Goal: Task Accomplishment & Management: Manage account settings

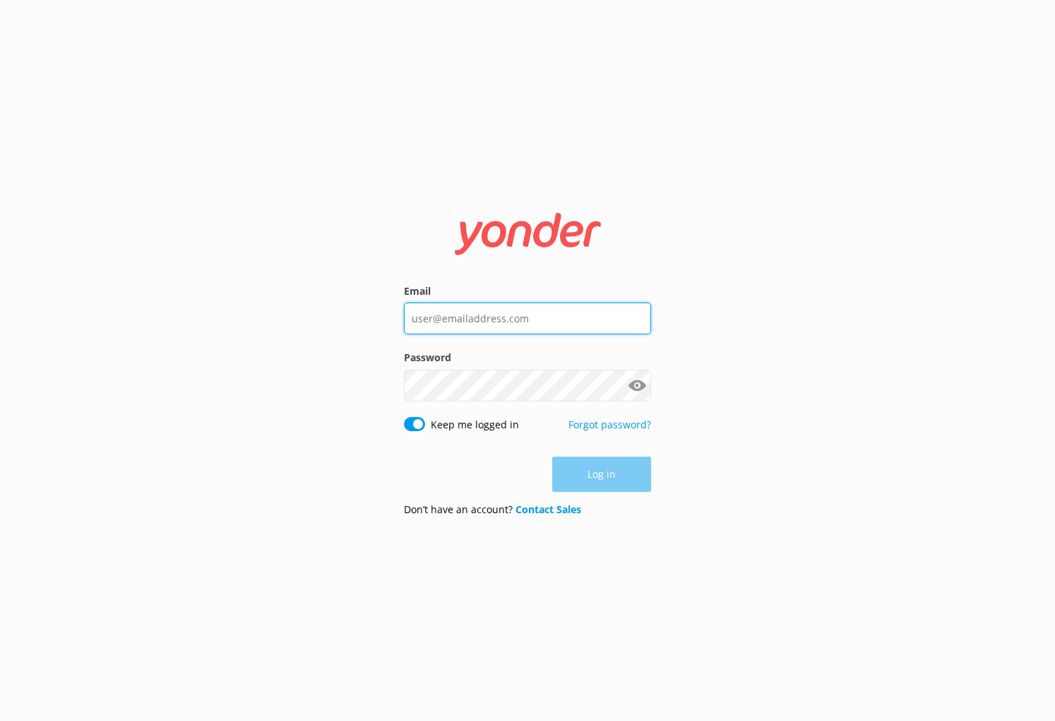
click at [585, 326] on input "Email" at bounding box center [527, 318] width 247 height 32
type input "abbas@througheternity.com"
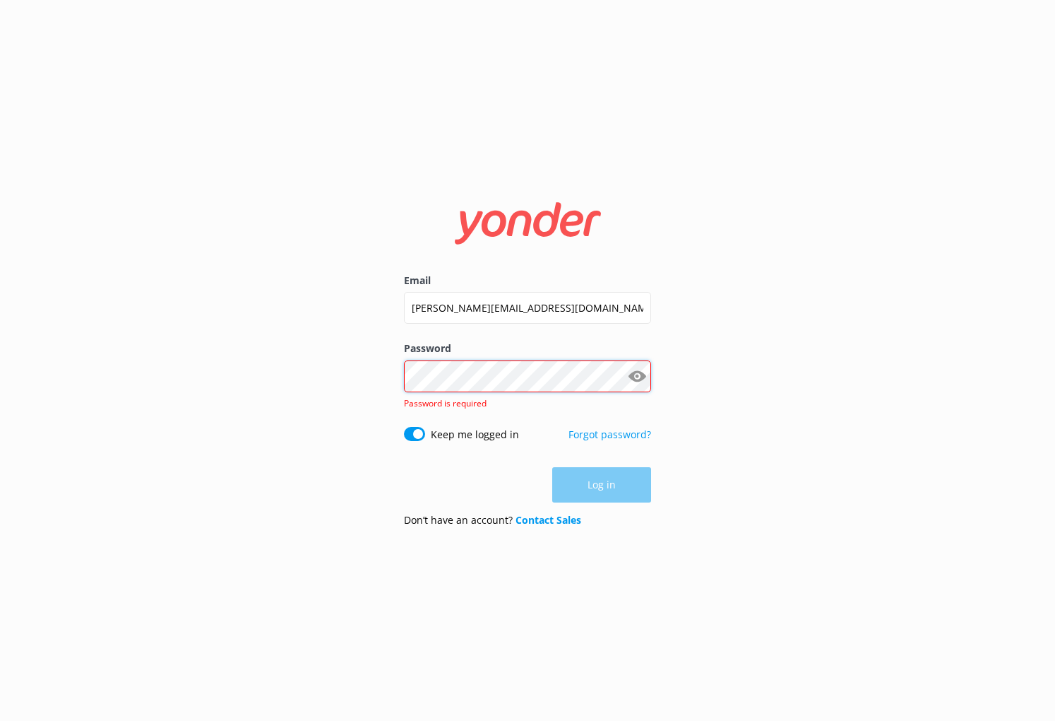
click at [0, 720] on com-1password-button at bounding box center [0, 721] width 0 height 0
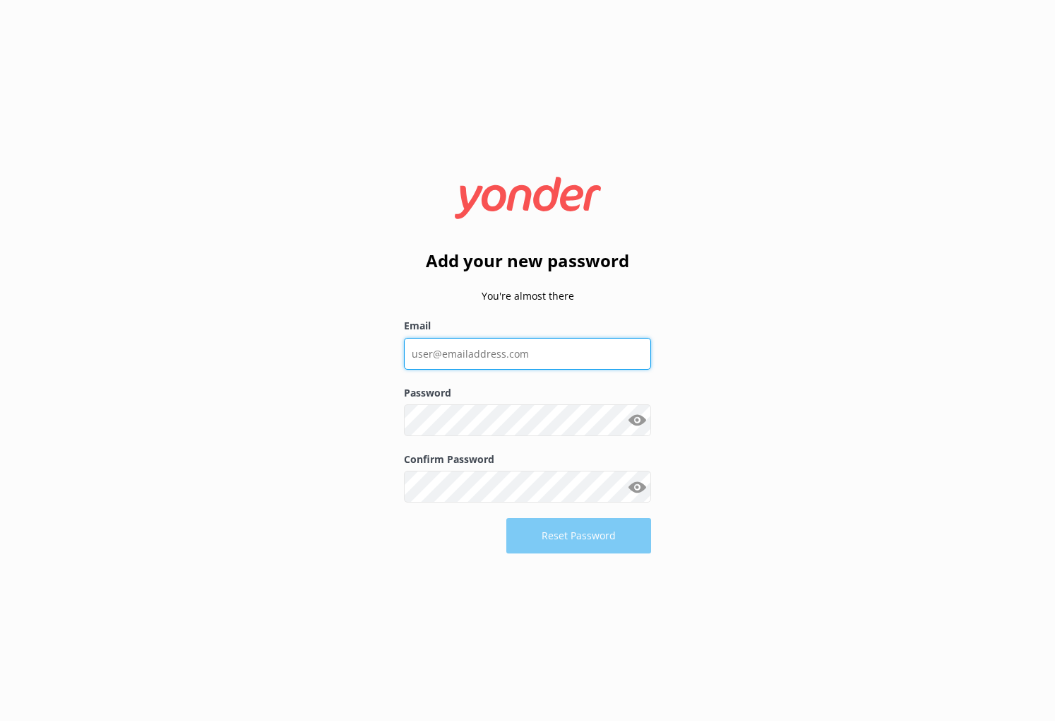
click at [526, 361] on input "Email" at bounding box center [527, 354] width 247 height 32
type input "[PERSON_NAME][EMAIL_ADDRESS][DOMAIN_NAME]"
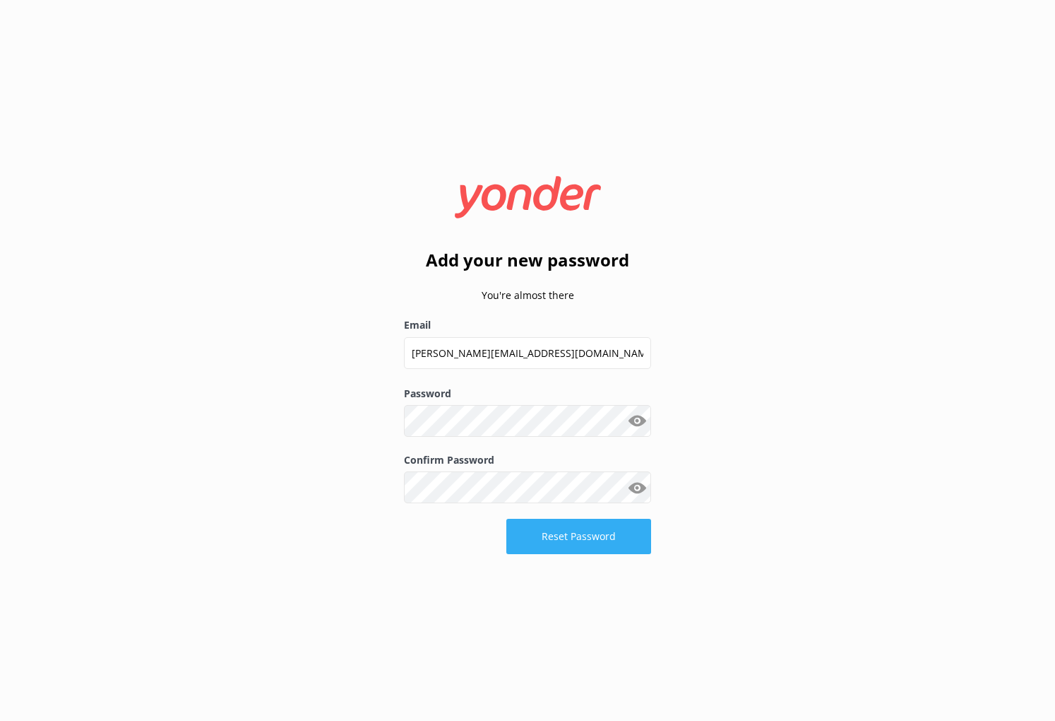
click at [639, 540] on button "Reset Password" at bounding box center [579, 536] width 145 height 35
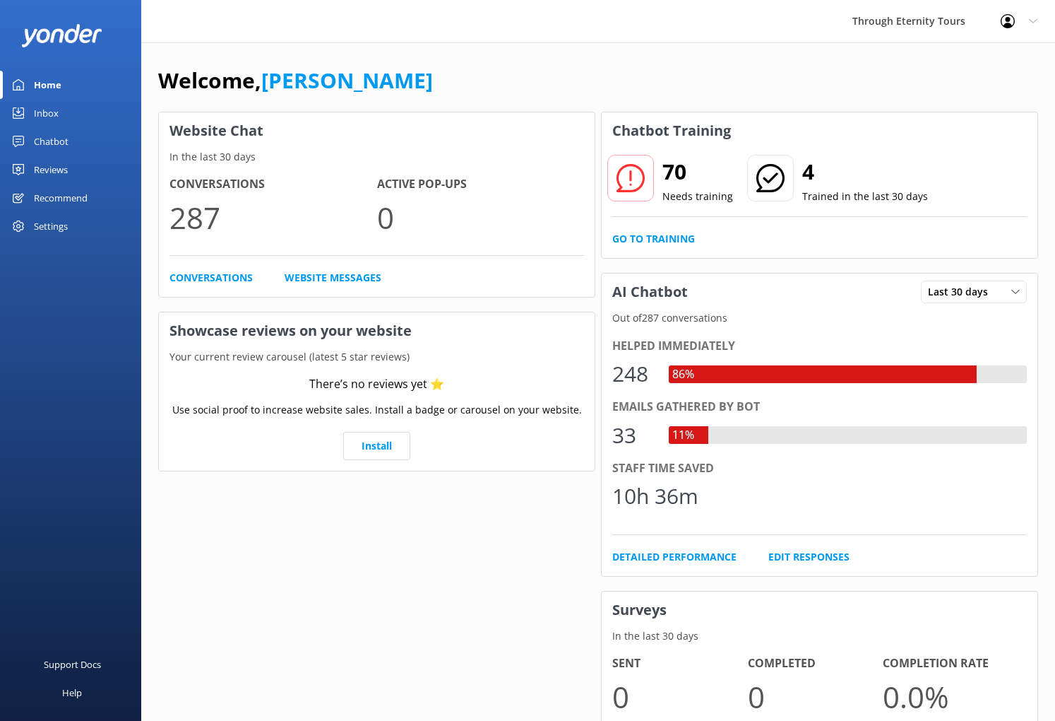
click at [52, 110] on div "Inbox" at bounding box center [46, 113] width 25 height 28
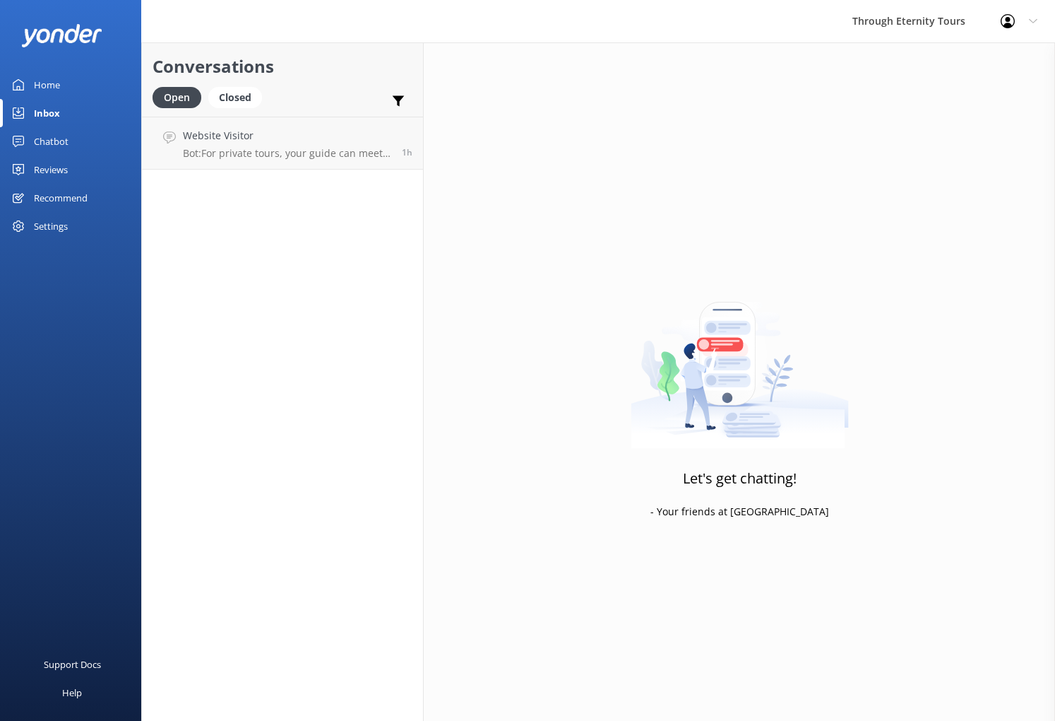
click at [77, 146] on link "Chatbot" at bounding box center [70, 141] width 141 height 28
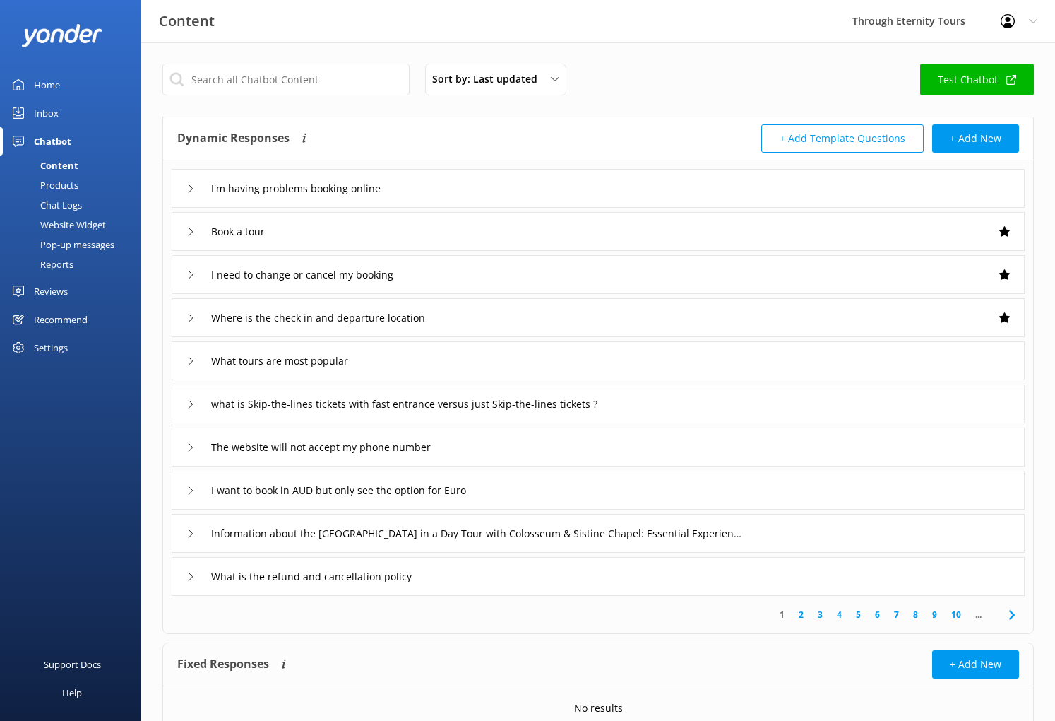
click at [61, 85] on link "Home" at bounding box center [70, 85] width 141 height 28
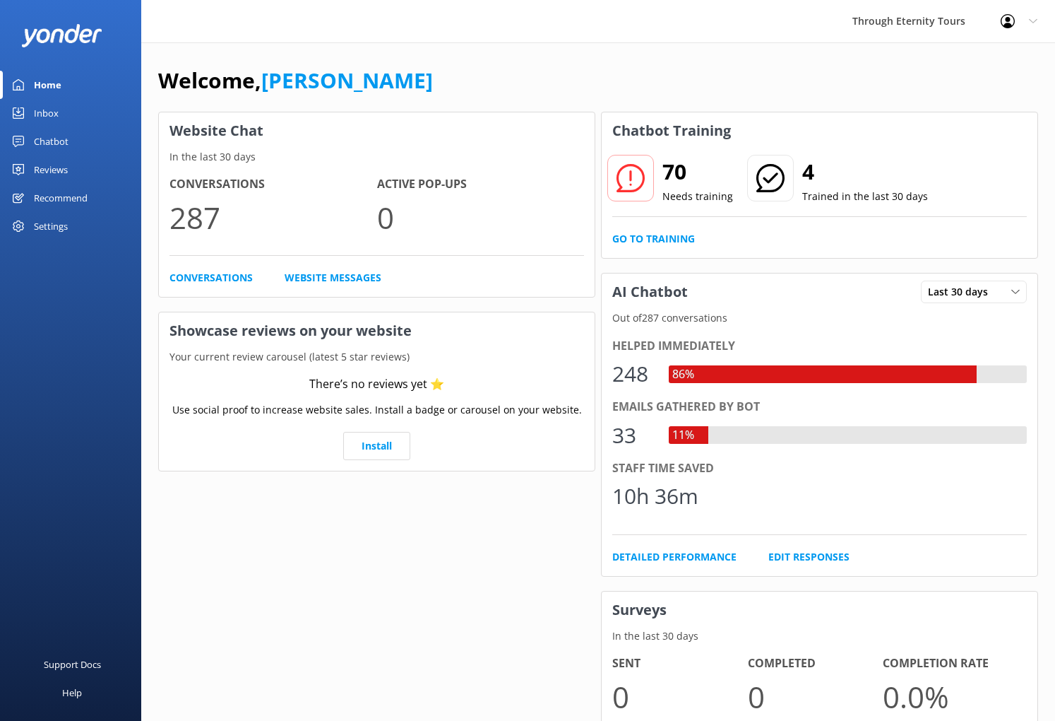
click at [49, 165] on div "Reviews" at bounding box center [51, 169] width 34 height 28
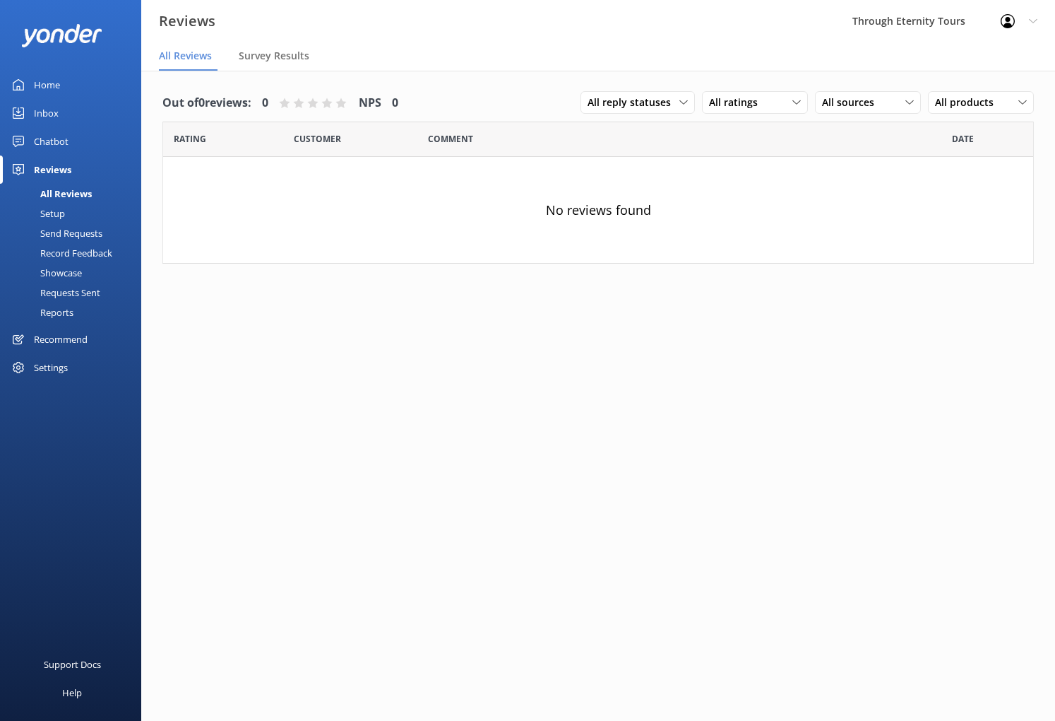
click at [44, 136] on div "Chatbot" at bounding box center [51, 141] width 35 height 28
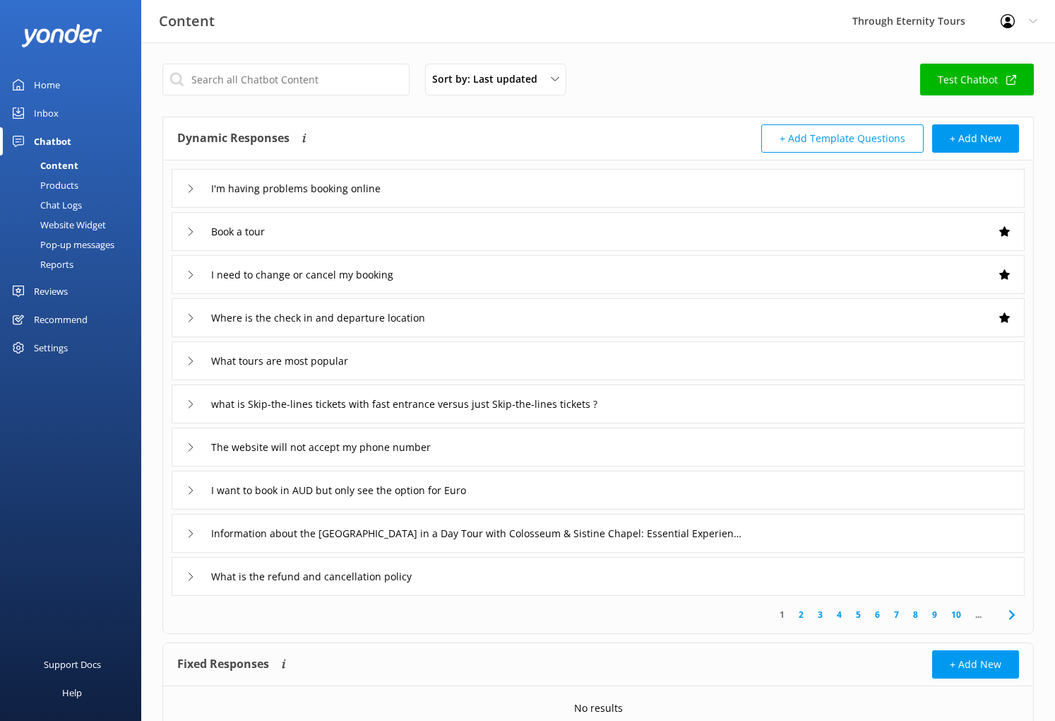
click at [52, 117] on div "Inbox" at bounding box center [46, 113] width 25 height 28
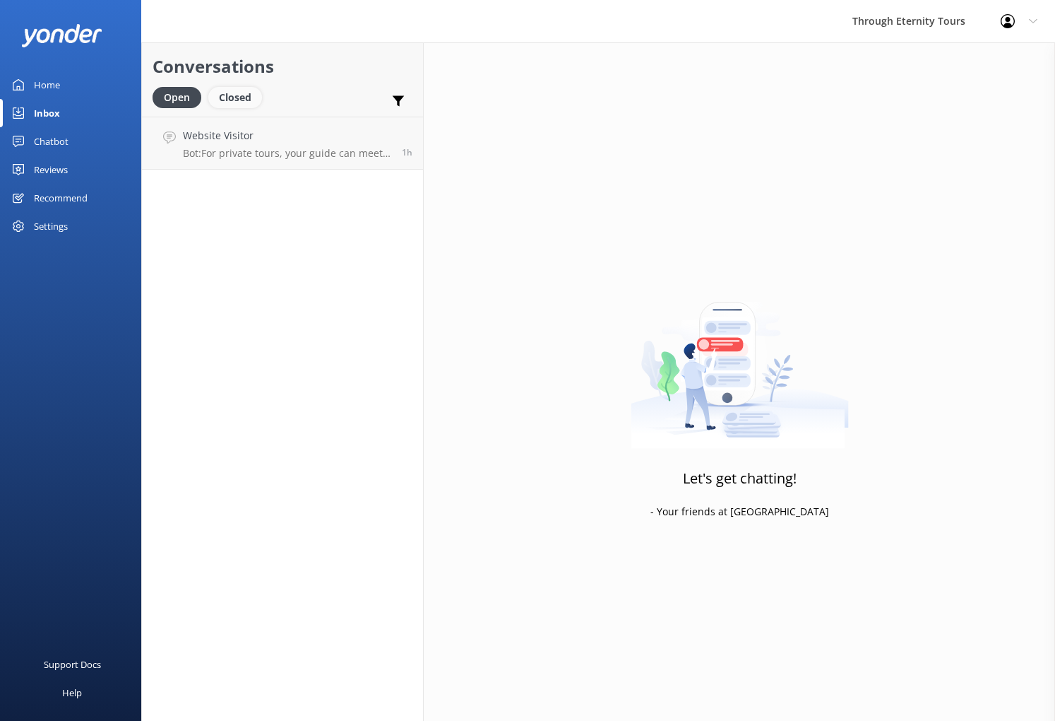
click at [250, 100] on div "Closed" at bounding box center [235, 97] width 54 height 21
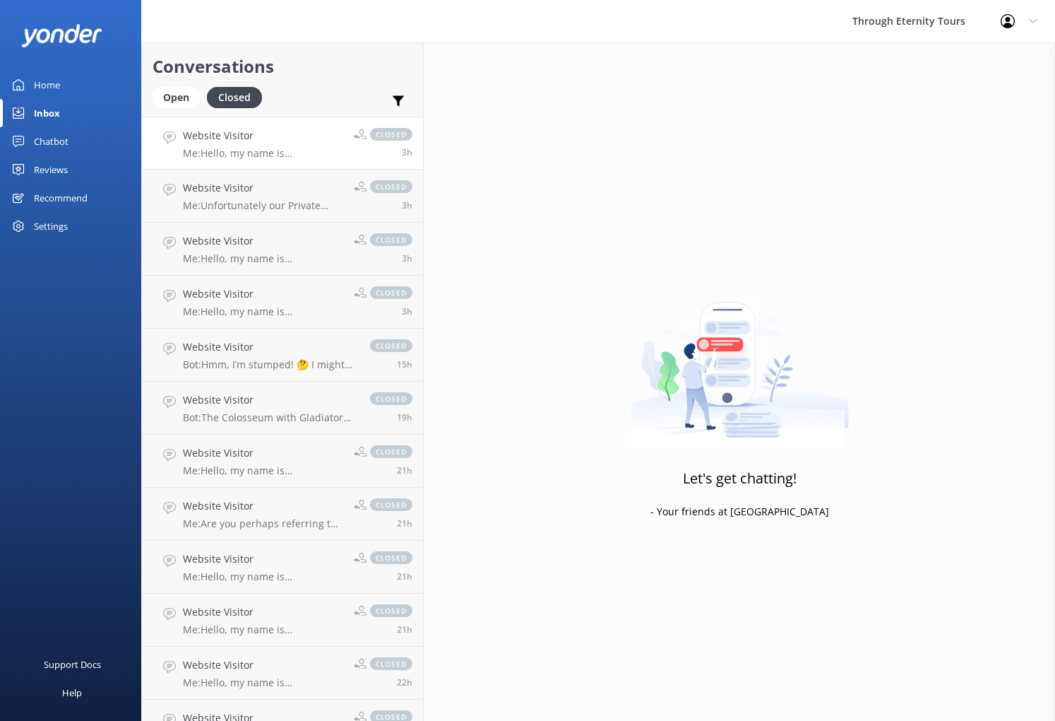
click at [268, 160] on link "Website Visitor Me: Hello, my name is [PERSON_NAME] from Through Eternity Tours…" at bounding box center [282, 143] width 281 height 53
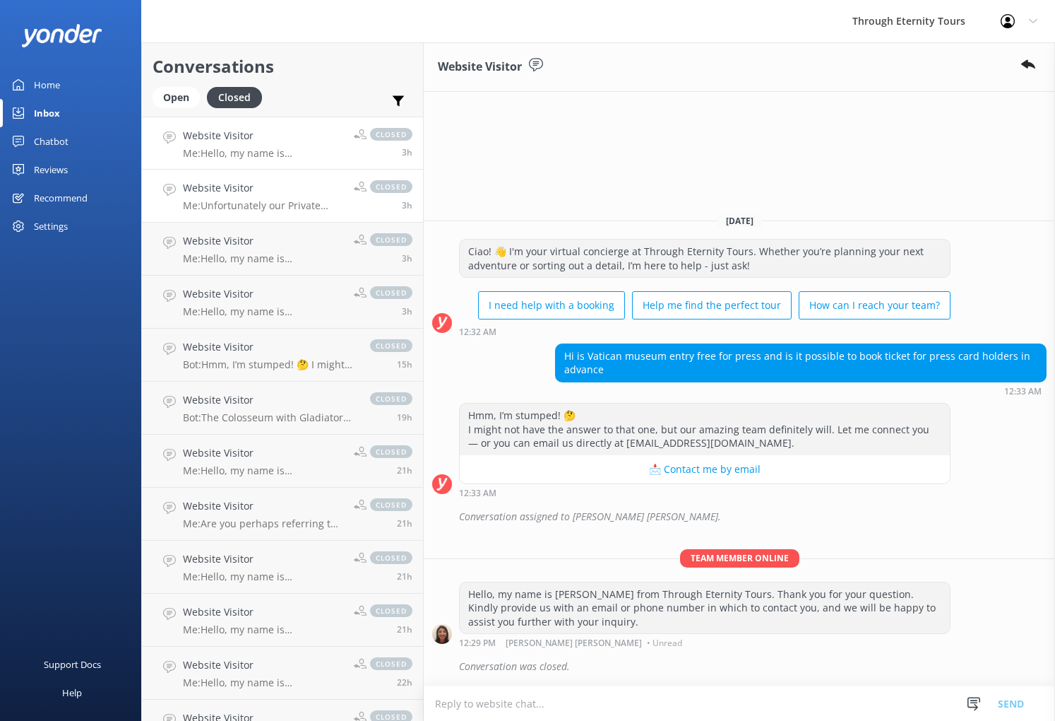
click at [260, 186] on h4 "Website Visitor" at bounding box center [263, 188] width 160 height 16
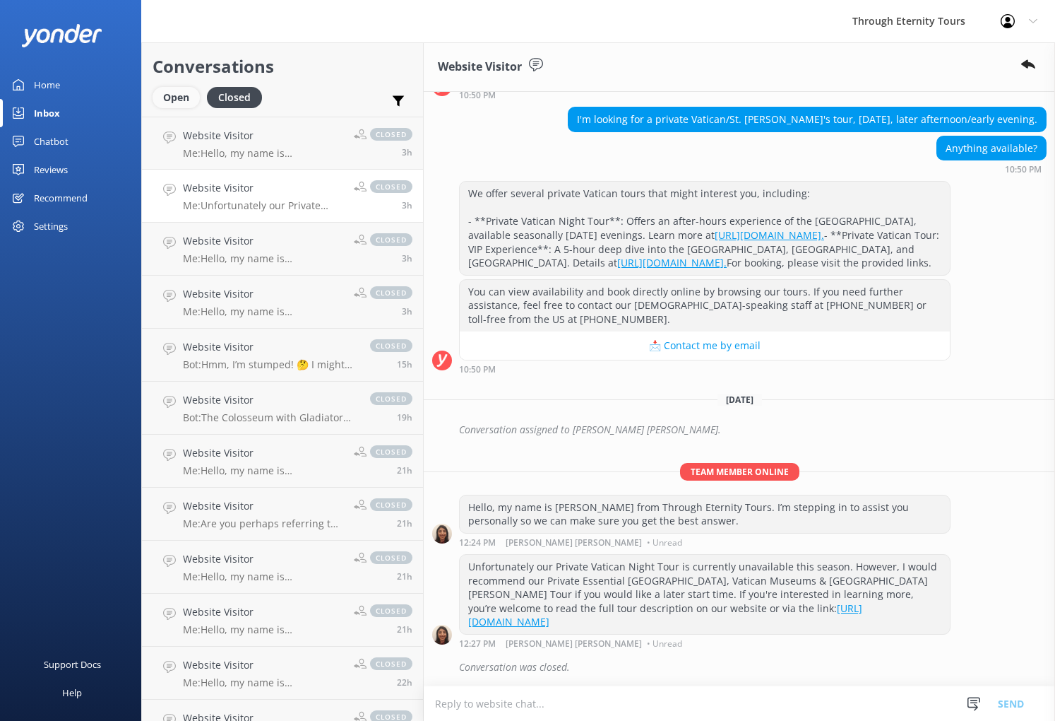
click at [193, 100] on div "Open" at bounding box center [176, 97] width 47 height 21
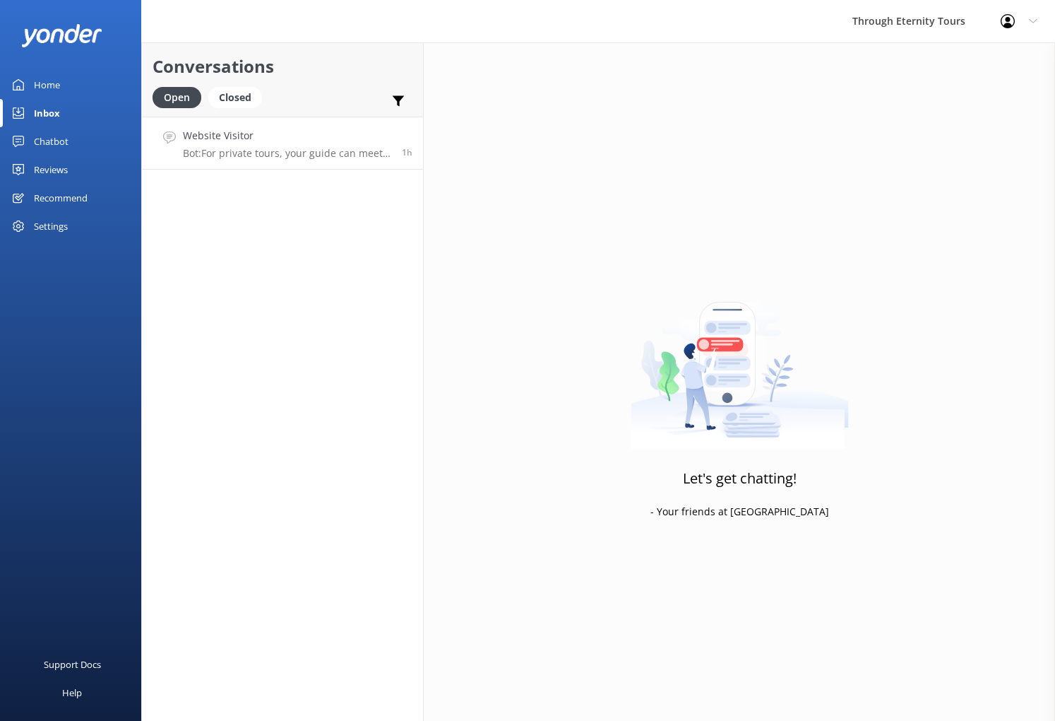
click at [208, 138] on h4 "Website Visitor" at bounding box center [287, 136] width 208 height 16
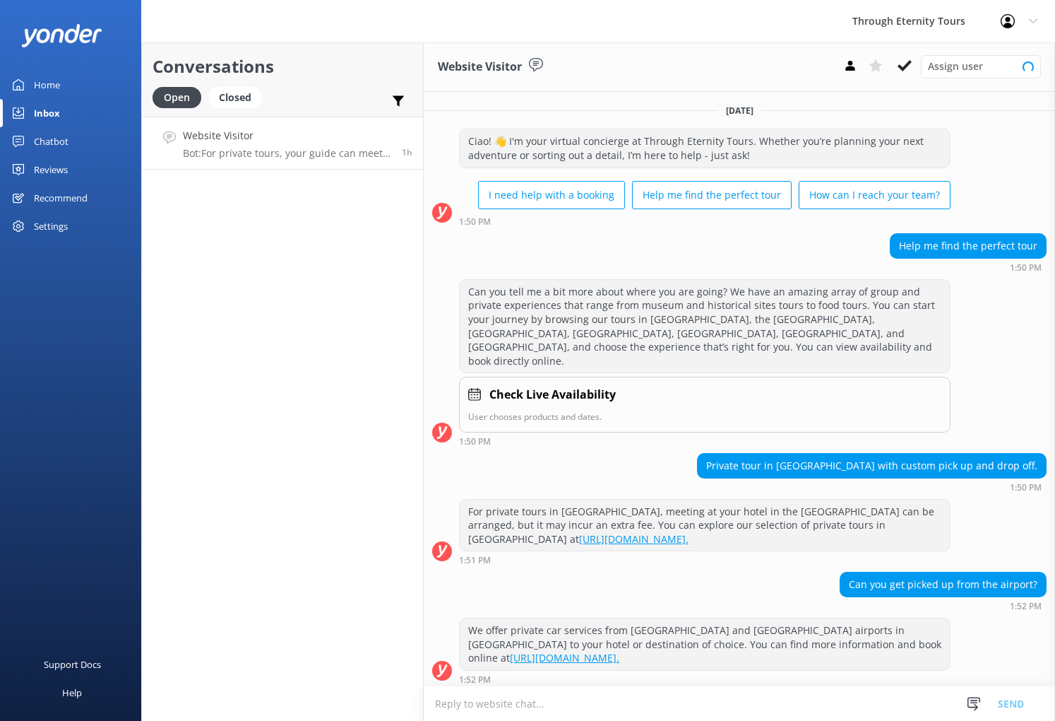
scroll to position [96, 0]
